Goal: Communication & Community: Answer question/provide support

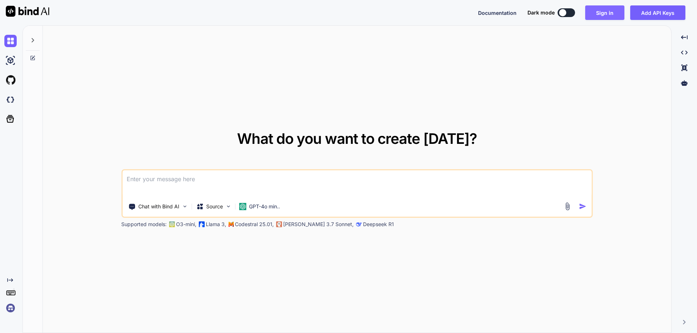
click at [607, 15] on button "Sign in" at bounding box center [604, 12] width 39 height 15
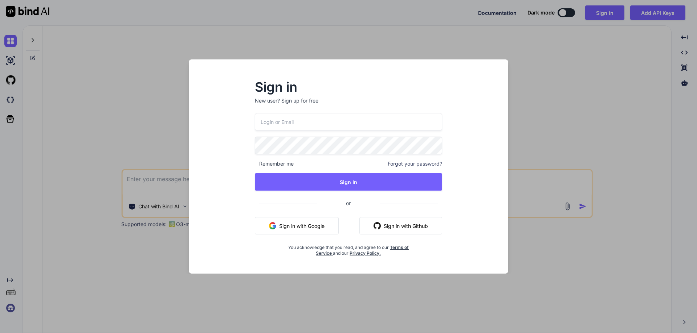
click at [403, 121] on input "email" at bounding box center [348, 122] width 187 height 18
paste input "[EMAIL_ADDRESS][DOMAIN_NAME]"
type input "[EMAIL_ADDRESS][DOMAIN_NAME]"
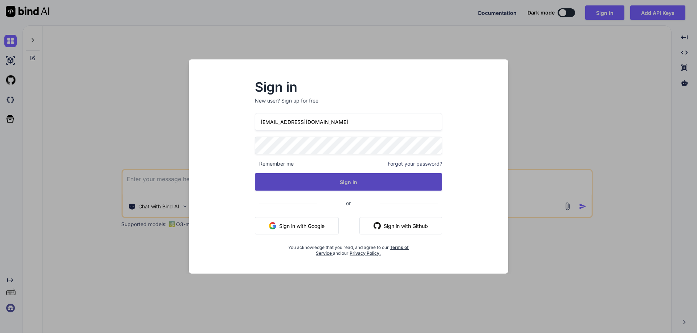
click at [284, 179] on button "Sign In" at bounding box center [348, 181] width 187 height 17
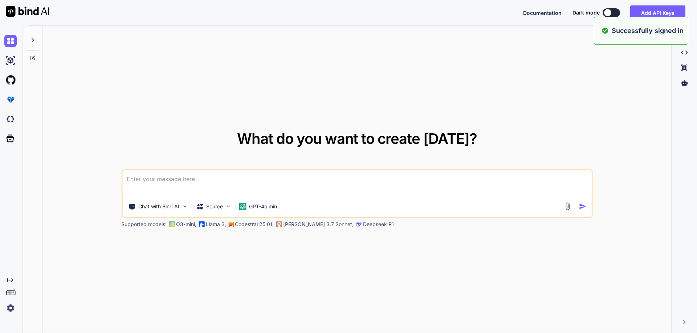
type textarea "x"
click at [606, 8] on button "Sign in" at bounding box center [604, 12] width 39 height 15
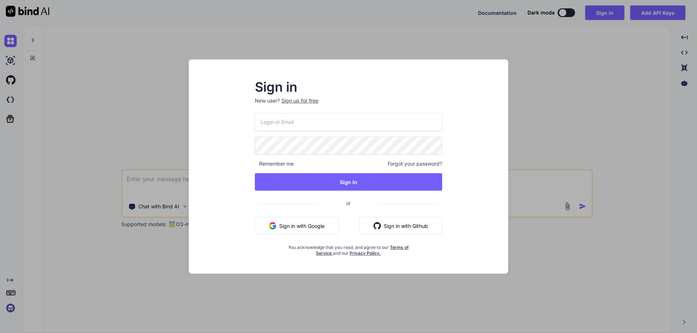
click at [298, 112] on p "New user? Sign up for free" at bounding box center [348, 105] width 187 height 16
click at [294, 121] on input "email" at bounding box center [348, 122] width 187 height 18
paste input "[EMAIL_ADDRESS][DOMAIN_NAME]"
type input "[EMAIL_ADDRESS][DOMAIN_NAME]"
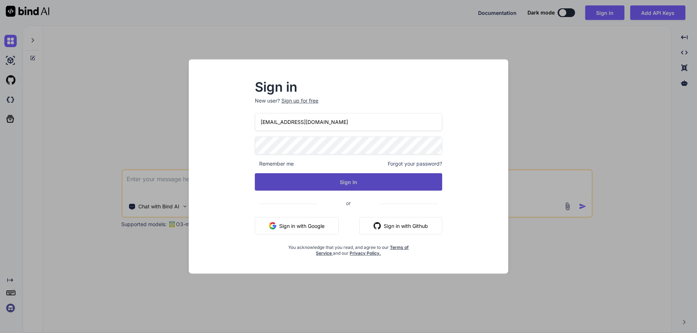
click at [283, 189] on button "Sign In" at bounding box center [348, 181] width 187 height 17
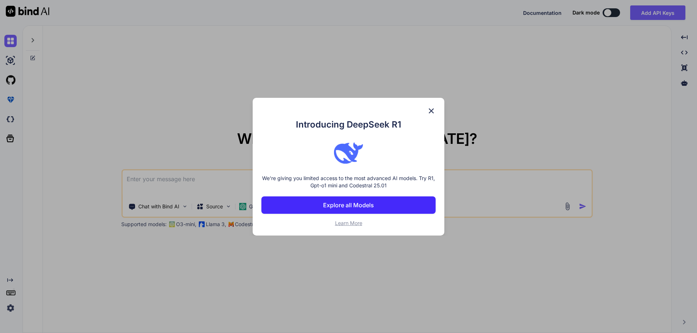
type textarea "x"
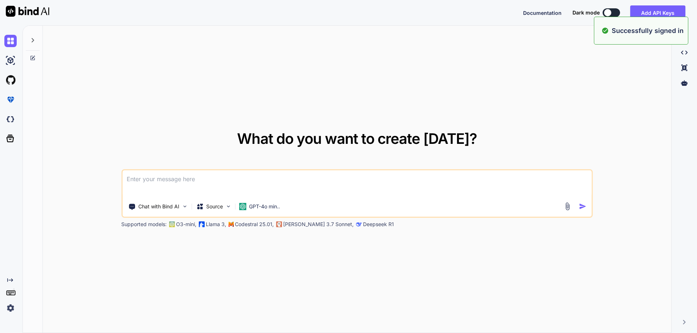
click at [255, 182] on textarea at bounding box center [356, 184] width 469 height 27
paste textarea "for the all the order whose in CE step we have fixed it with query in database …"
type textarea "for the all the order whose in CE step we have fixed it with query in database …"
type textarea "x"
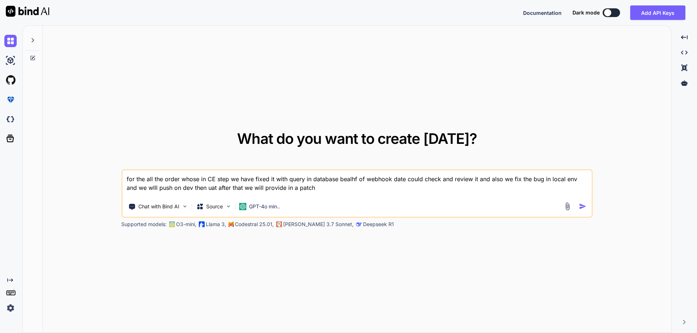
type textarea "for the all the order whose in CE step we have fixed it with query in database …"
type textarea "x"
type textarea "for the all the order whose in CE step we have fixed it with query in database …"
type textarea "x"
type textarea "for the all the order whose in CE step we have fixed it with query in database …"
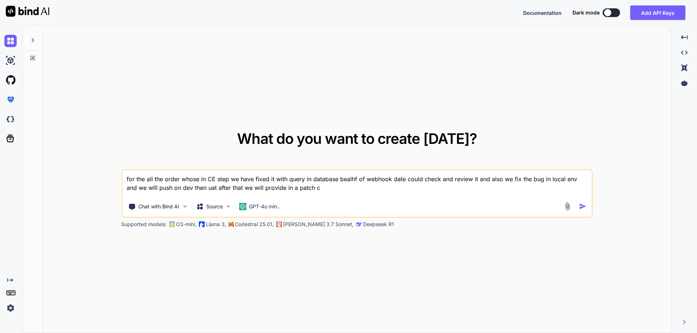
type textarea "x"
type textarea "for the all the order whose in CE step we have fixed it with query in database …"
type textarea "x"
type textarea "for the all the order whose in CE step we have fixed it with query in database …"
type textarea "x"
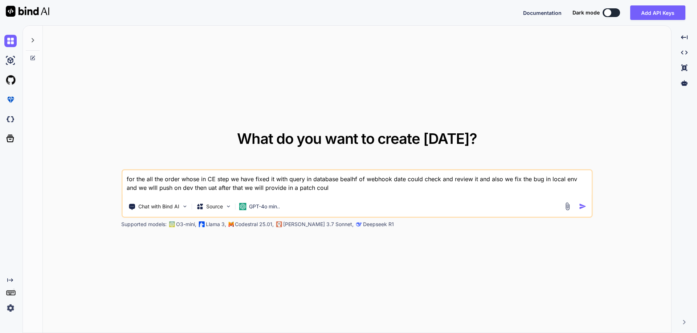
type textarea "for the all the order whose in CE step we have fixed it with query in database …"
type textarea "x"
type textarea "for the all the order whose in CE step we have fixed it with query in database …"
type textarea "x"
type textarea "for the all the order whose in CE step we have fixed it with query in database …"
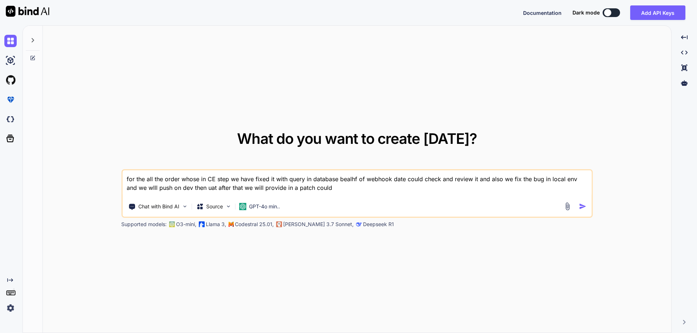
type textarea "x"
type textarea "for the all the order whose in CE step we have fixed it with query in database …"
type textarea "x"
type textarea "for the all the order whose in CE step we have fixed it with query in database …"
type textarea "x"
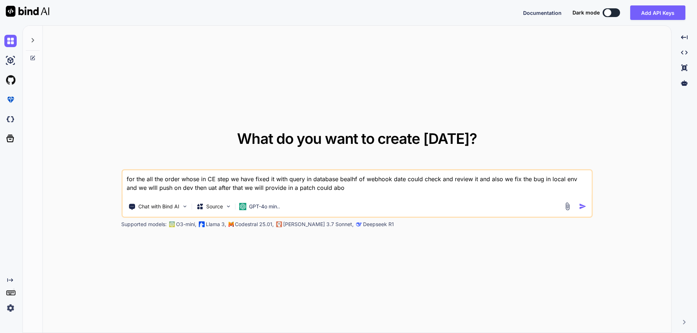
type textarea "for the all the order whose in CE step we have fixed it with query in database …"
type textarea "x"
type textarea "for the all the order whose in CE step we have fixed it with query in database …"
type textarea "x"
type textarea "for the all the order whose in CE step we have fixed it with query in database …"
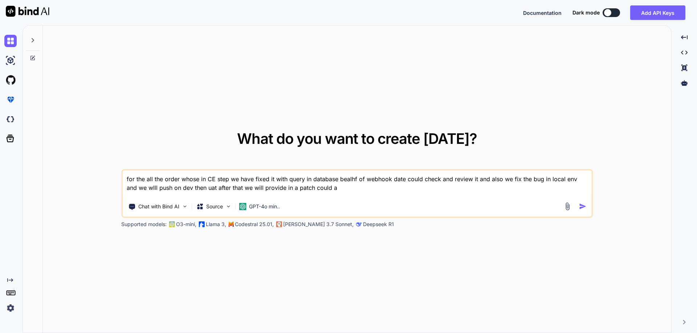
type textarea "x"
type textarea "for the all the order whose in CE step we have fixed it with query in database …"
type textarea "x"
type textarea "for the all the order whose in CE step we have fixed it with query in database …"
type textarea "x"
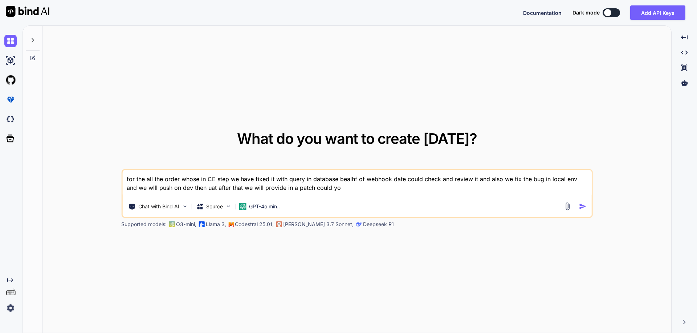
type textarea "for the all the order whose in CE step we have fixed it with query in database …"
type textarea "x"
type textarea "for the all the order whose in CE step we have fixed it with query in database …"
type textarea "x"
type textarea "for the all the order whose in CE step we have fixed it with query in database …"
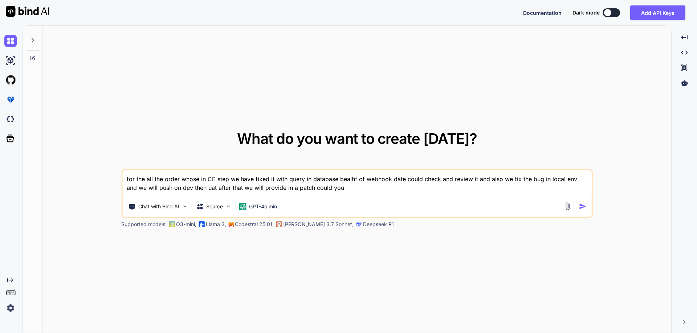
type textarea "x"
type textarea "for the all the order whose in CE step we have fixed it with query in database …"
type textarea "x"
type textarea "for the all the order whose in CE step we have fixed it with query in database …"
type textarea "x"
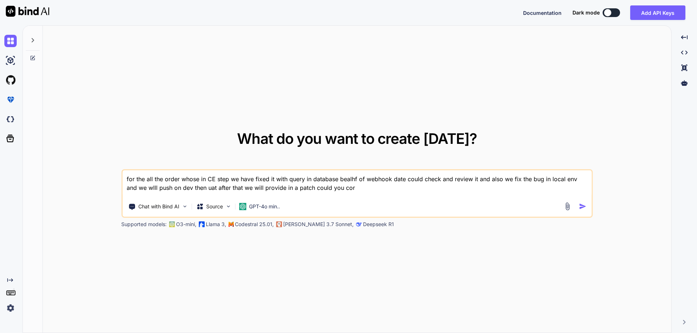
type textarea "for the all the order whose in CE step we have fixed it with query in database …"
type textarea "x"
type textarea "for the all the order whose in CE step we have fixed it with query in database …"
type textarea "x"
type textarea "for the all the order whose in CE step we have fixed it with query in database …"
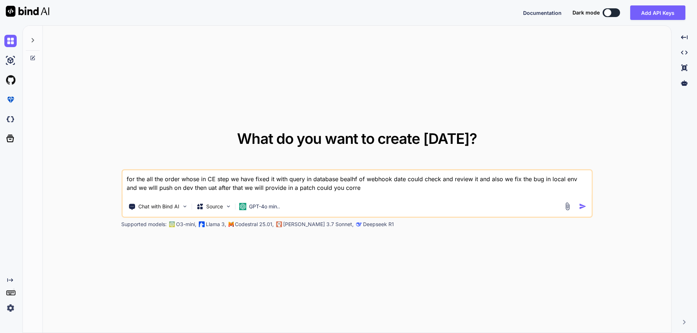
type textarea "x"
type textarea "for the all the order whose in CE step we have fixed it with query in database …"
type textarea "x"
type textarea "for the all the order whose in CE step we have fixed it with query in database …"
type textarea "x"
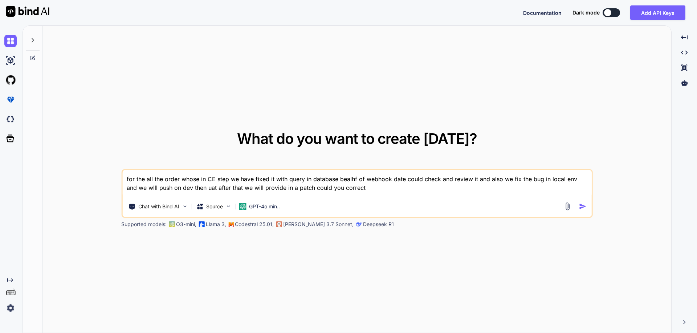
type textarea "for the all the order whose in CE step we have fixed it with query in database …"
type textarea "x"
type textarea "for the all the order whose in CE step we have fixed it with query in database …"
type textarea "x"
type textarea "for the all the order whose in CE step we have fixed it with query in database …"
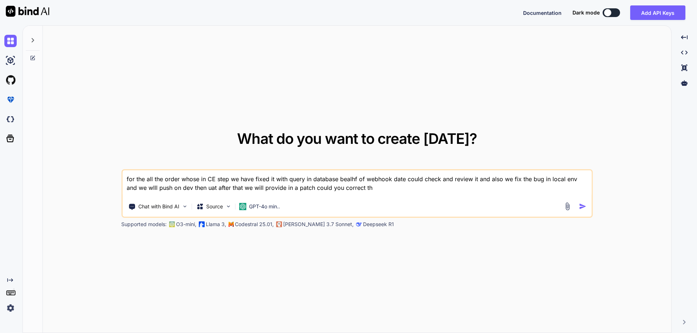
type textarea "x"
type textarea "for the all the order whose in CE step we have fixed it with query in database …"
type textarea "x"
type textarea "for the all the order whose in CE step we have fixed it with query in database …"
type textarea "x"
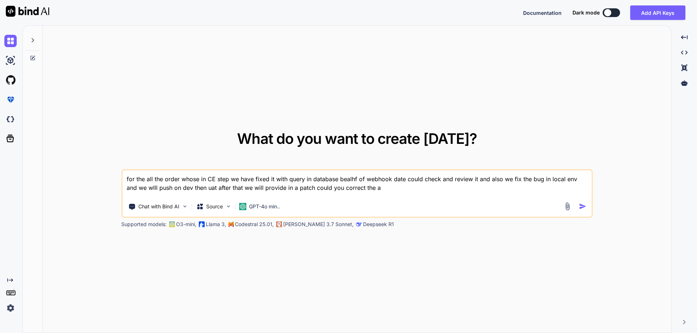
type textarea "for the all the order whose in CE step we have fixed it with query in database …"
type textarea "x"
type textarea "for the all the order whose in CE step we have fixed it with query in database …"
type textarea "x"
type textarea "for the all the order whose in CE step we have fixed it with query in database …"
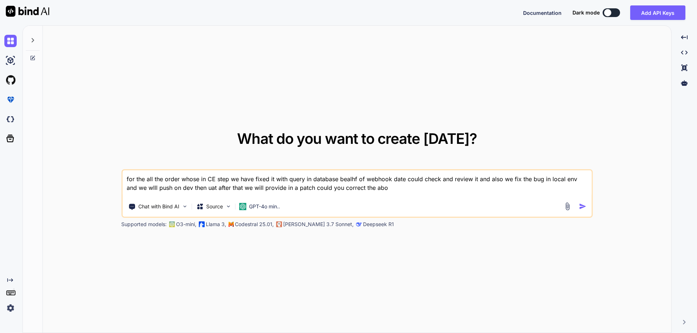
type textarea "x"
type textarea "for the all the order whose in CE step we have fixed it with query in database …"
type textarea "x"
type textarea "for the all the order whose in CE step we have fixed it with query in database …"
type textarea "x"
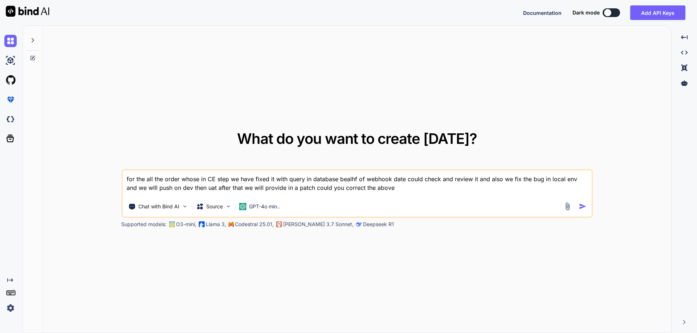
type textarea "for the all the order whose in CE step we have fixed it with query in database …"
type textarea "x"
type textarea "for the all the order whose in CE step we have fixed it with query in database …"
type textarea "x"
type textarea "for the all the order whose in CE step we have fixed it with query in database …"
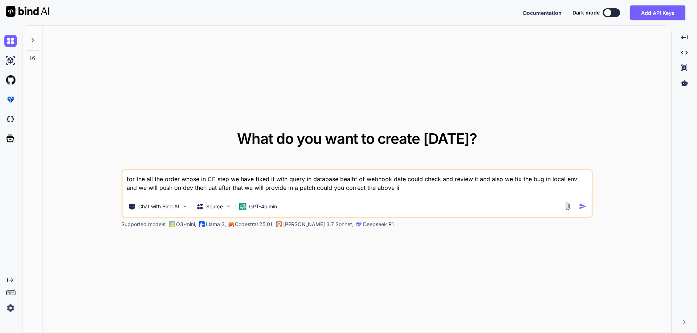
type textarea "x"
type textarea "for the all the order whose in CE step we have fixed it with query in database …"
type textarea "x"
type textarea "for the all the order whose in CE step we have fixed it with query in database …"
type textarea "x"
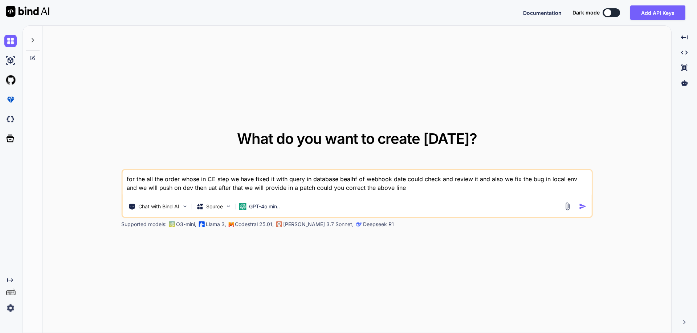
type textarea "for the all the order whose in CE step we have fixed it with query in database …"
type textarea "x"
type textarea "for the all the order whose in CE step we have fixed it with query in database …"
type textarea "x"
type textarea "for the all the order whose in CE step we have fixed it with query in database …"
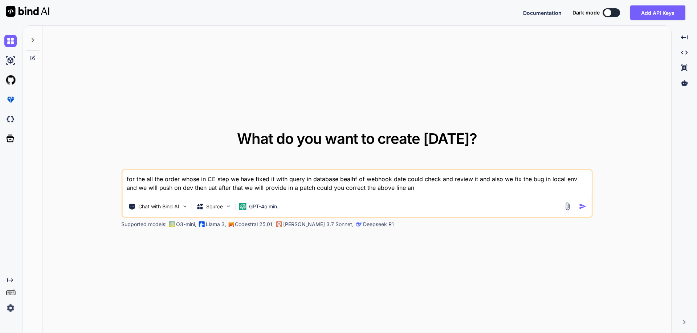
type textarea "x"
type textarea "for the all the order whose in CE step we have fixed it with query in database …"
type textarea "x"
type textarea "for the all the order whose in CE step we have fixed it with query in database …"
type textarea "x"
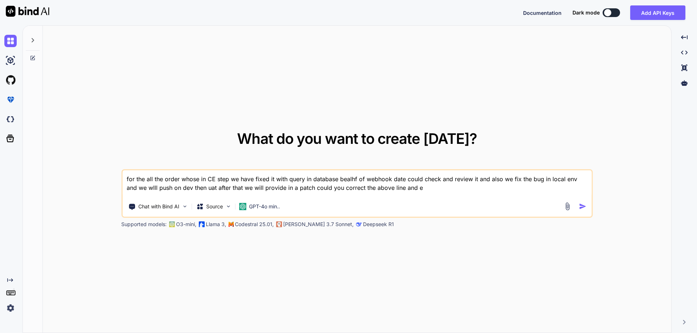
type textarea "for the all the order whose in CE step we have fixed it with query in database …"
type textarea "x"
type textarea "for the all the order whose in CE step we have fixed it with query in database …"
type textarea "x"
type textarea "for the all the order whose in CE step we have fixed it with query in database …"
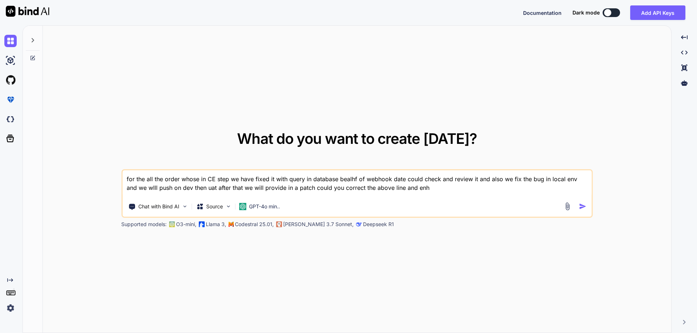
type textarea "x"
type textarea "for the all the order whose in CE step we have fixed it with query in database …"
type textarea "x"
type textarea "for the all the order whose in CE step we have fixed it with query in database …"
type textarea "x"
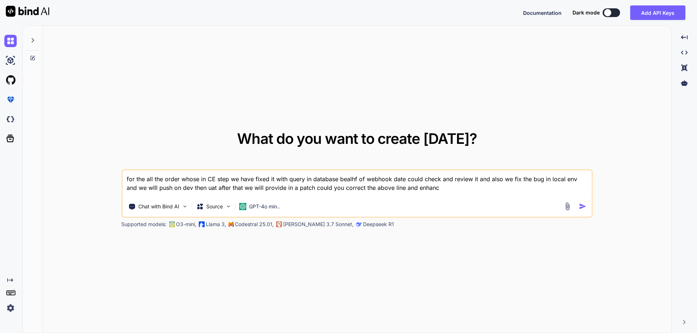
type textarea "for the all the order whose in CE step we have fixed it with query in database …"
type textarea "x"
type textarea "for the all the order whose in CE step we have fixed it with query in database …"
type textarea "x"
type textarea "for the all the order whose in CE step we have fixed it with query in database …"
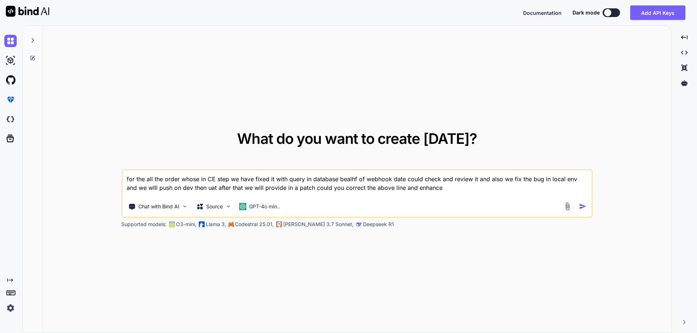
type textarea "x"
type textarea "for the all the order whose in CE step we have fixed it with query in database …"
type textarea "x"
type textarea "for the all the order whose in CE step we have fixed it with query in database …"
click at [584, 206] on img "button" at bounding box center [583, 207] width 8 height 8
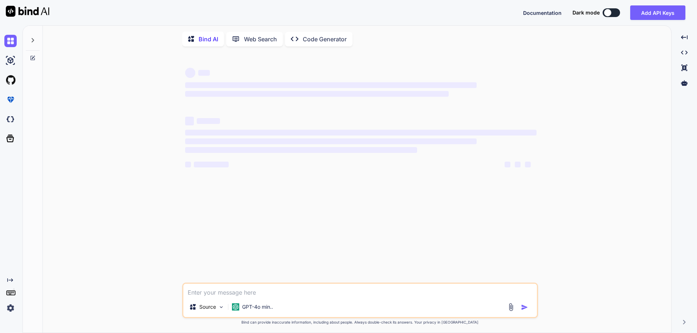
scroll to position [3, 0]
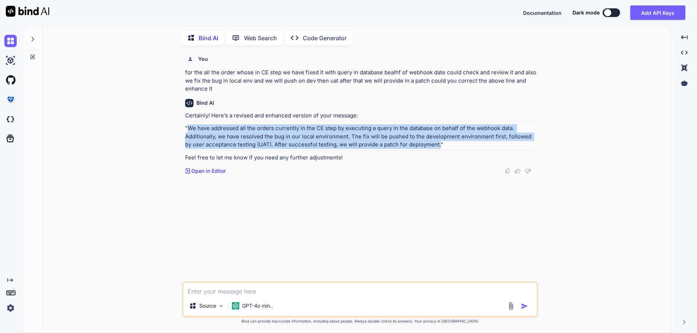
drag, startPoint x: 432, startPoint y: 146, endPoint x: 189, endPoint y: 131, distance: 243.6
click at [189, 131] on p ""We have addressed all the orders currently in the CE step by executing a query…" at bounding box center [360, 136] width 351 height 25
copy p "We have addressed all the orders currently in the CE step by executing a query …"
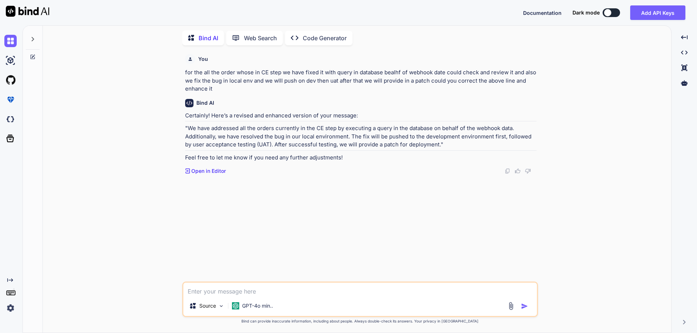
click at [265, 288] on textarea at bounding box center [359, 289] width 353 height 13
paste textarea "We have addressed all the orders currently in the CE step by executing a query …"
type textarea "x"
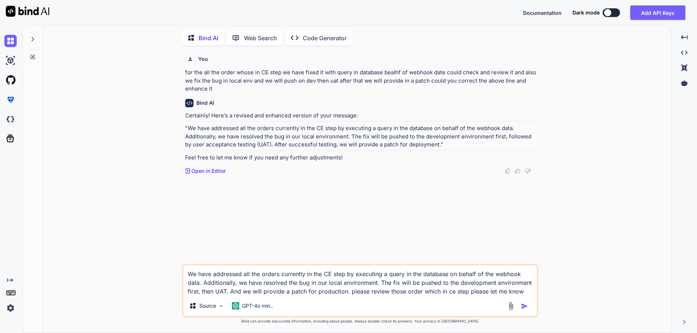
type textarea "We have addressed all the orders currently in the CE step by executing a query …"
drag, startPoint x: 430, startPoint y: 82, endPoint x: 544, endPoint y: 88, distance: 114.1
click at [544, 88] on div "You for the all the order whose in CE step we have fixed it with query in datab…" at bounding box center [360, 192] width 622 height 282
copy p "could you correct the above line and enhance it"
click at [243, 291] on textarea "We have addressed all the orders currently in the CE step by executing a query …" at bounding box center [359, 281] width 353 height 30
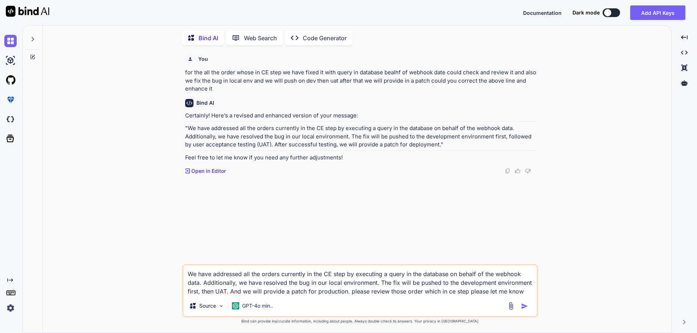
paste textarea "could you correct the above line and enhance it"
type textarea "x"
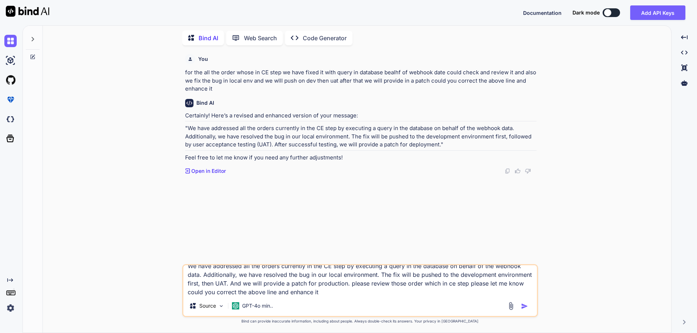
scroll to position [0, 0]
type textarea "We have addressed all the orders currently in the CE step by executing a query …"
click at [523, 307] on img "button" at bounding box center [524, 306] width 7 height 7
type textarea "x"
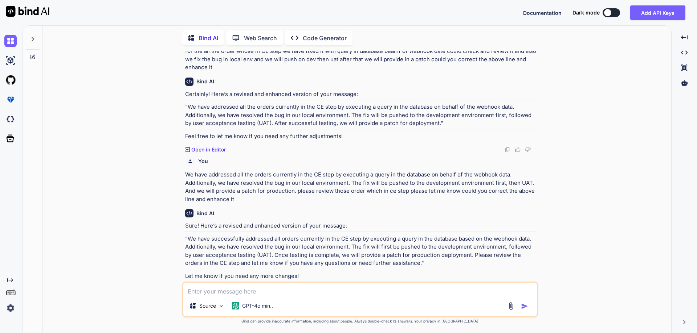
scroll to position [33, 0]
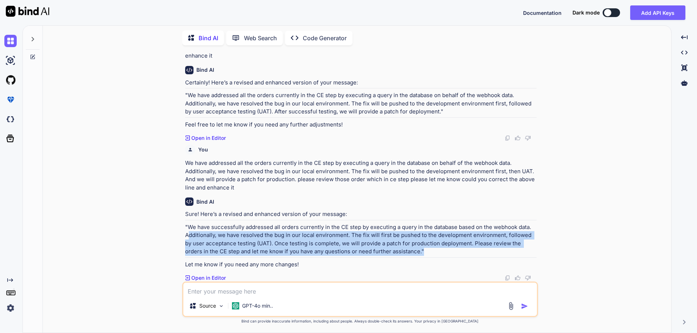
drag, startPoint x: 403, startPoint y: 250, endPoint x: 188, endPoint y: 231, distance: 215.6
click at [188, 231] on p ""We have successfully addressed all orders currently in the CE step by executin…" at bounding box center [360, 239] width 351 height 33
click at [190, 232] on p ""We have successfully addressed all orders currently in the CE step by executin…" at bounding box center [360, 239] width 351 height 33
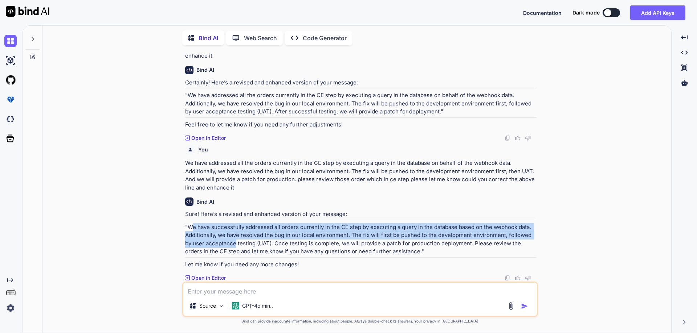
drag, startPoint x: 190, startPoint y: 229, endPoint x: 229, endPoint y: 244, distance: 41.2
click at [229, 244] on p ""We have successfully addressed all orders currently in the CE step by executin…" at bounding box center [360, 239] width 351 height 33
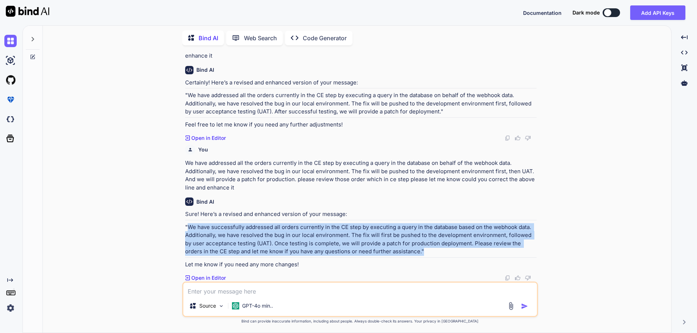
drag, startPoint x: 187, startPoint y: 227, endPoint x: 315, endPoint y: 239, distance: 127.9
click at [406, 253] on p ""We have successfully addressed all orders currently in the CE step by executin…" at bounding box center [360, 239] width 351 height 33
copy p "We have successfully addressed all orders currently in the CE step by executing…"
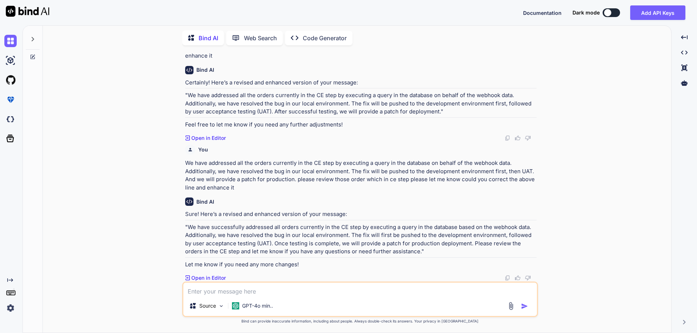
click at [261, 295] on textarea at bounding box center [359, 289] width 353 height 13
paste textarea "[DATE] we have Prod release so all the team memeber is involed for prod reales …"
type textarea "x"
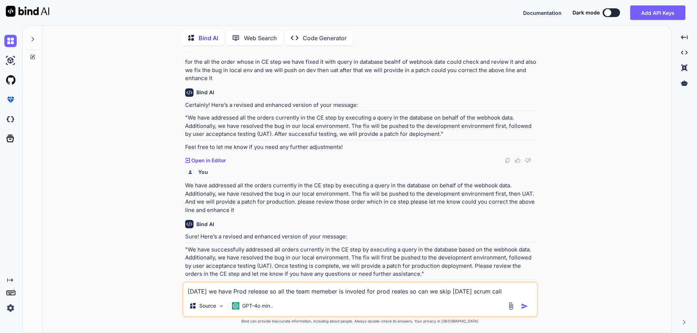
scroll to position [0, 0]
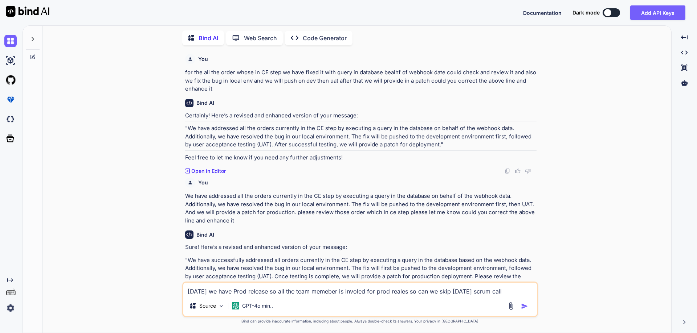
type textarea "[DATE] we have Prod release so all the team memeber is involed for prod reales …"
drag, startPoint x: 430, startPoint y: 81, endPoint x: 541, endPoint y: 99, distance: 112.1
click at [541, 99] on div "You for the all the order whose in CE step we have fixed it with query in datab…" at bounding box center [360, 192] width 622 height 282
copy div "could you correct the above line and enhance it Bind AI"
click at [499, 290] on textarea "[DATE] we have Prod release so all the team memeber is involed for prod reales …" at bounding box center [359, 289] width 353 height 13
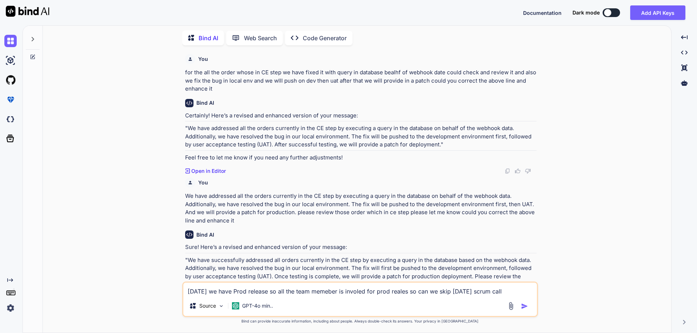
paste textarea "could you correct the above line and enhance it Bind AI"
type textarea "x"
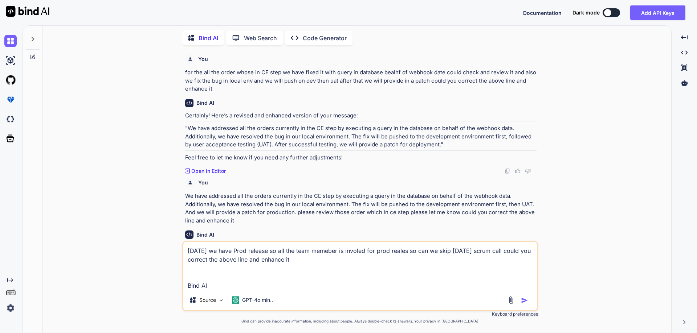
type textarea "[DATE] we have Prod release so all the team memeber is involed for prod reales …"
click at [521, 297] on img "button" at bounding box center [524, 300] width 7 height 7
type textarea "x"
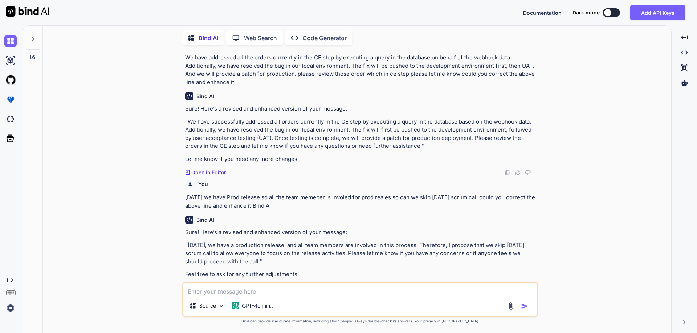
scroll to position [149, 0]
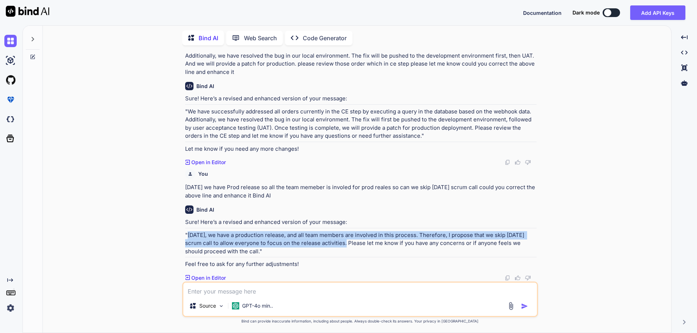
drag, startPoint x: 188, startPoint y: 236, endPoint x: 345, endPoint y: 243, distance: 157.6
click at [345, 243] on p ""[DATE], we have a production release, and all team members are involved in thi…" at bounding box center [360, 243] width 351 height 25
copy p "[DATE], we have a production release, and all team members are involved in this…"
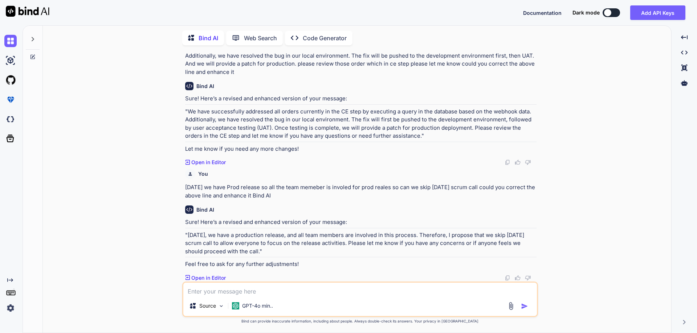
click at [245, 287] on textarea at bounding box center [359, 289] width 353 height 13
paste textarea "after the suceefuly deploy the xcode then we will update the datbase change in …"
type textarea "x"
type textarea "after the suceefuly deploy the xcode then we will update the datbase change in …"
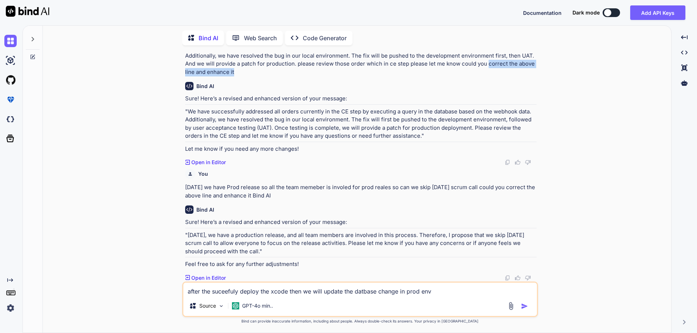
drag, startPoint x: 487, startPoint y: 64, endPoint x: 537, endPoint y: 74, distance: 51.1
click at [537, 74] on div "You for the all the order whose in CE step we have fixed it with query in datab…" at bounding box center [361, 166] width 354 height 231
copy p "correct the above line and enhance it"
click at [444, 294] on textarea "after the suceefuly deploy the xcode then we will update the datbase change in …" at bounding box center [359, 289] width 353 height 13
type textarea "x"
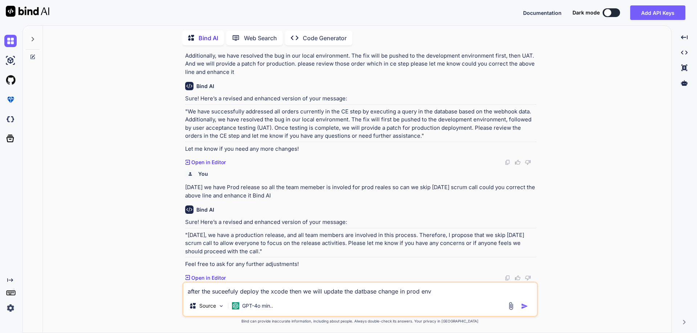
type textarea "after the suceefuly deploy the xcode then we will update the datbase change in …"
paste textarea "correct the above line and enhance it"
type textarea "x"
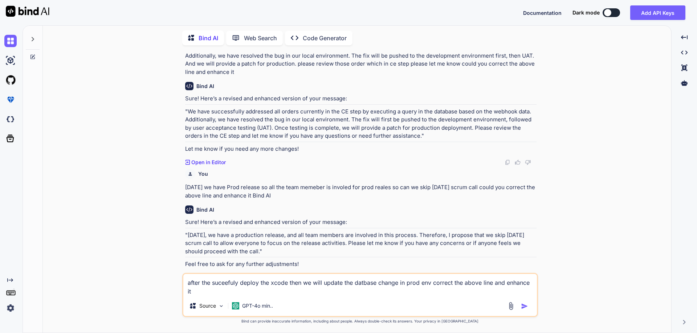
type textarea "after the suceefuly deploy the xcode then we will update the datbase change in …"
click at [525, 303] on img "button" at bounding box center [524, 306] width 7 height 7
type textarea "x"
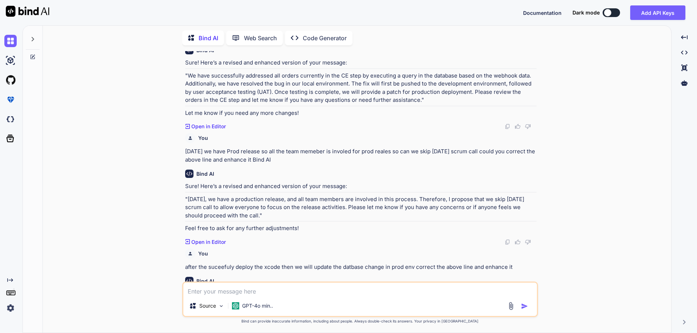
scroll to position [225, 0]
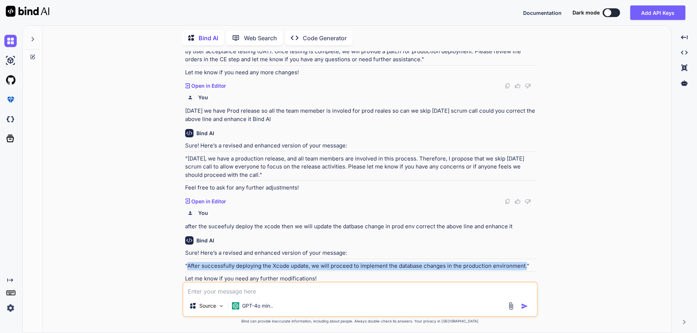
drag, startPoint x: 188, startPoint y: 266, endPoint x: 524, endPoint y: 262, distance: 336.7
click at [524, 264] on p ""After successfully deploying the Xcode update, we will proceed to implement th…" at bounding box center [360, 266] width 351 height 8
copy p "After successfully deploying the Xcode update, we will proceed to implement the…"
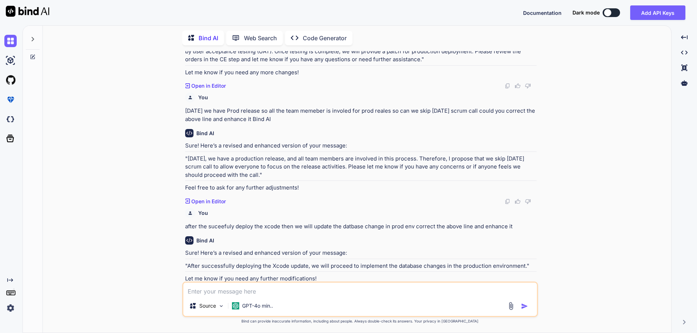
click at [282, 292] on textarea at bounding box center [359, 289] width 353 height 13
paste textarea "Please update your database changes not alter the full procedure just apply own…"
type textarea "x"
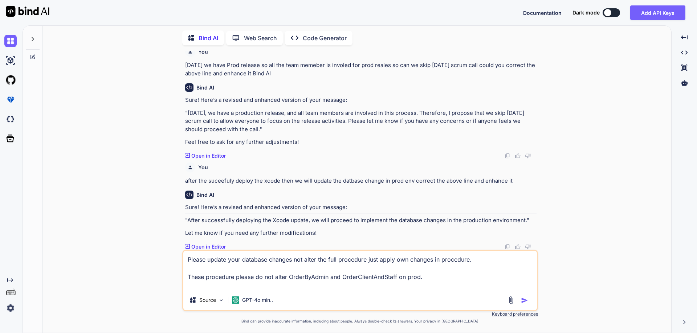
scroll to position [272, 0]
type textarea "Please update your database changes not alter the full procedure just apply own…"
drag, startPoint x: 416, startPoint y: 180, endPoint x: 612, endPoint y: 176, distance: 196.7
click at [612, 176] on div "You for the all the order whose in CE step we have fixed it with query in datab…" at bounding box center [360, 192] width 622 height 282
copy p "correct the above line and enhance it"
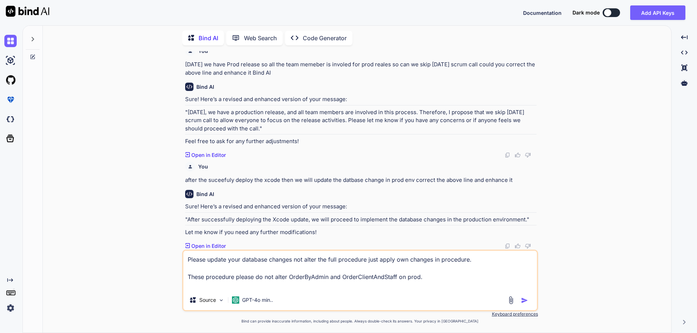
click at [448, 279] on textarea "Please update your database changes not alter the full procedure just apply own…" at bounding box center [359, 270] width 353 height 39
paste textarea "correct the above line and enhance it"
type textarea "x"
type textarea "Please update your database changes not alter the full procedure just apply own…"
click at [525, 299] on img "button" at bounding box center [524, 300] width 7 height 7
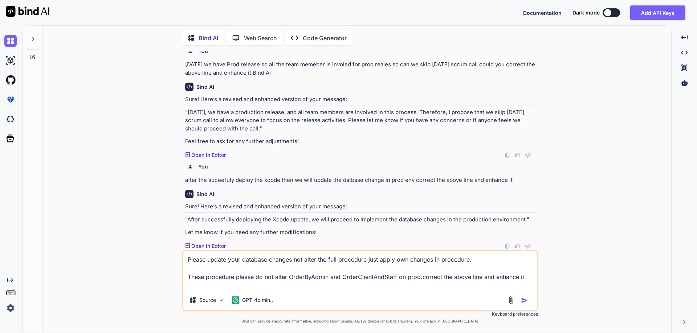
type textarea "x"
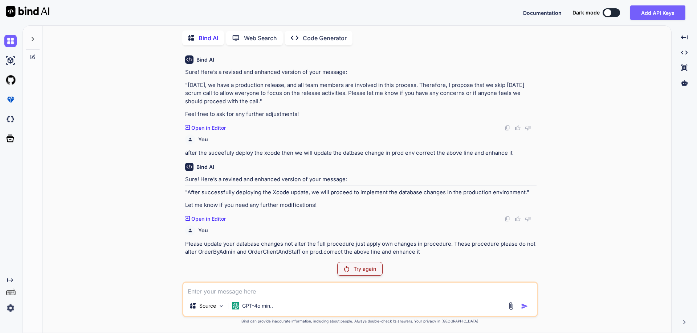
scroll to position [299, 0]
click at [362, 270] on p "Try again" at bounding box center [364, 269] width 22 height 7
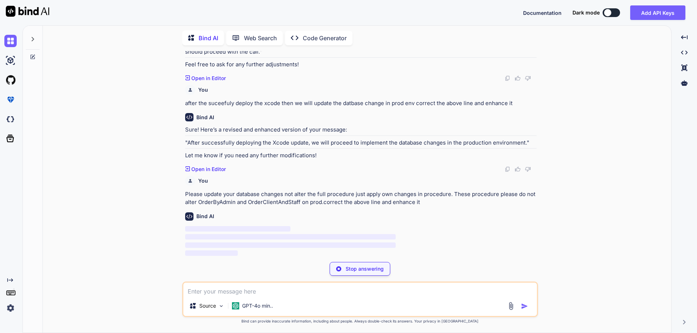
scroll to position [350, 0]
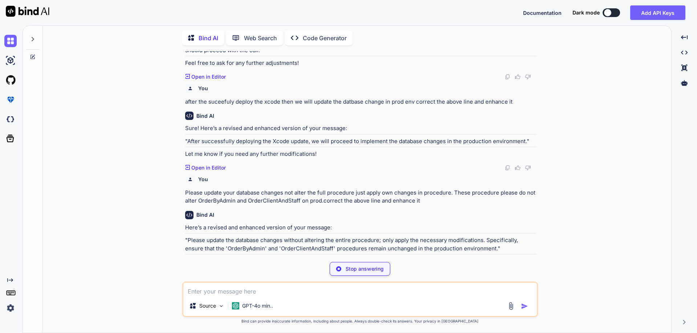
type textarea "x"
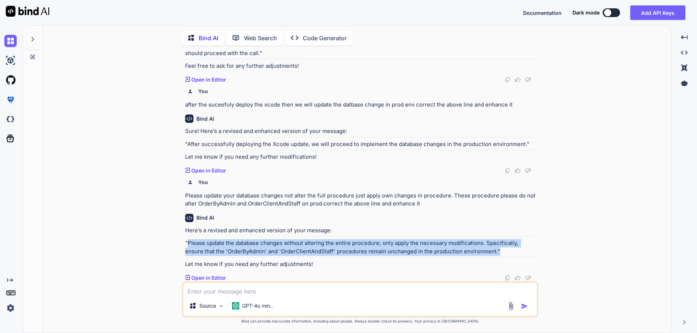
drag, startPoint x: 485, startPoint y: 251, endPoint x: 188, endPoint y: 245, distance: 297.6
click at [188, 245] on p ""Please update the database changes without altering the entire procedure; only…" at bounding box center [360, 247] width 351 height 16
copy p "Please update the database changes without altering the entire procedure; only …"
